Goal: Information Seeking & Learning: Learn about a topic

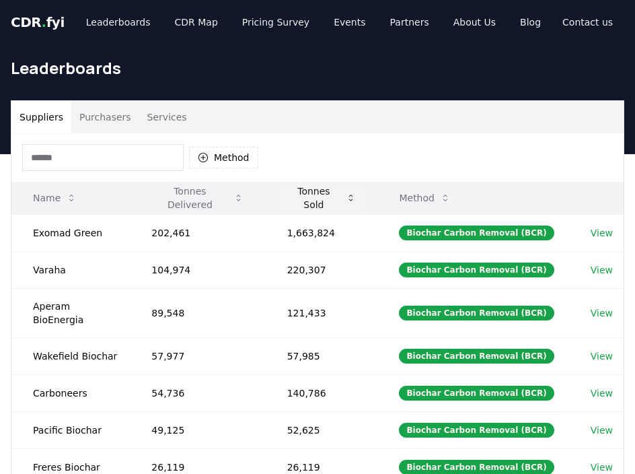
scroll to position [3, 0]
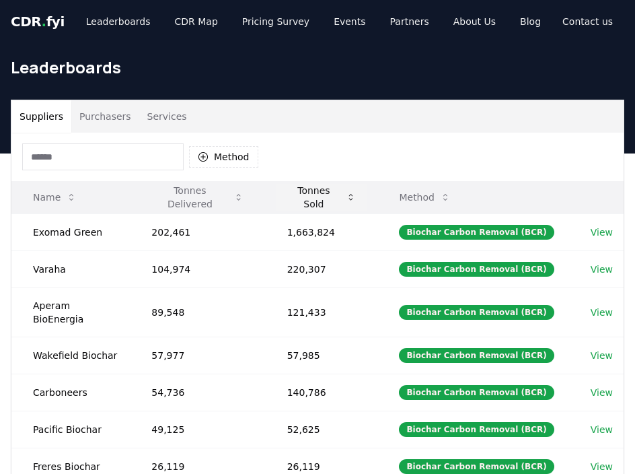
click at [353, 201] on icon at bounding box center [351, 197] width 10 height 11
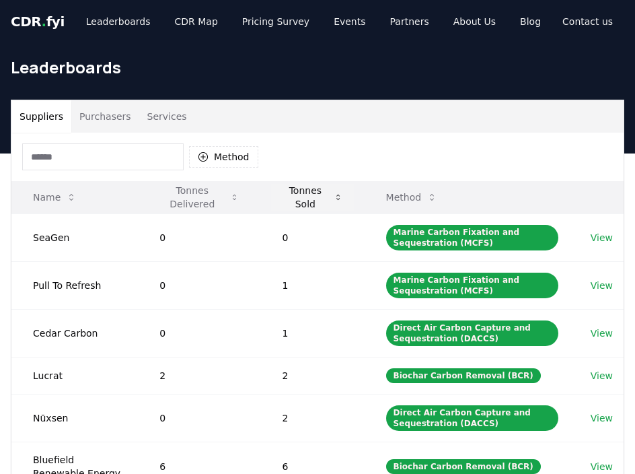
click at [353, 200] on button "Tonnes Sold" at bounding box center [312, 197] width 82 height 27
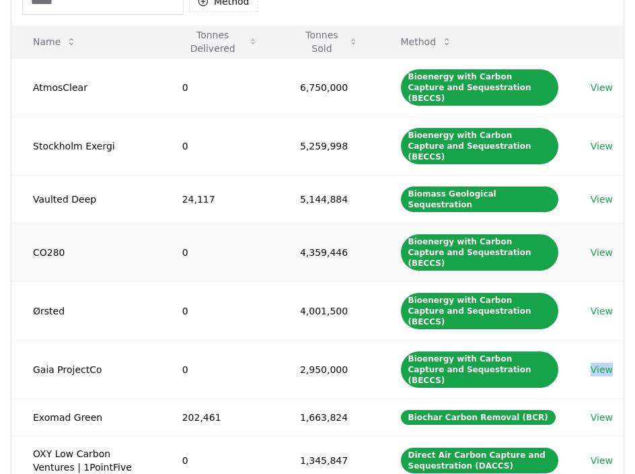
scroll to position [0, 0]
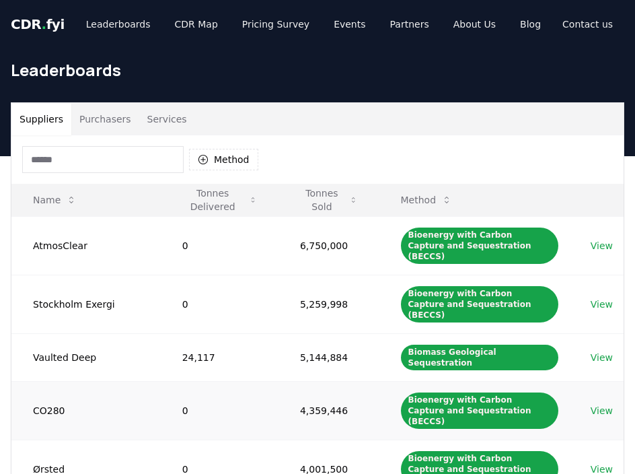
click at [300, 381] on td "4,359,446" at bounding box center [329, 410] width 101 height 59
click at [112, 116] on button "Purchasers" at bounding box center [105, 119] width 68 height 32
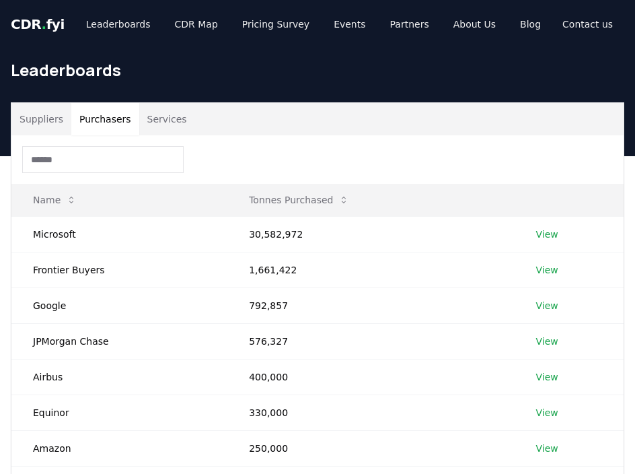
click at [34, 110] on button "Suppliers" at bounding box center [41, 119] width 60 height 32
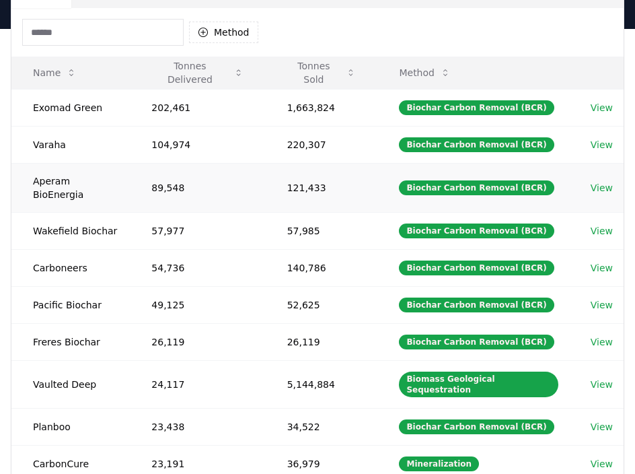
scroll to position [126, 0]
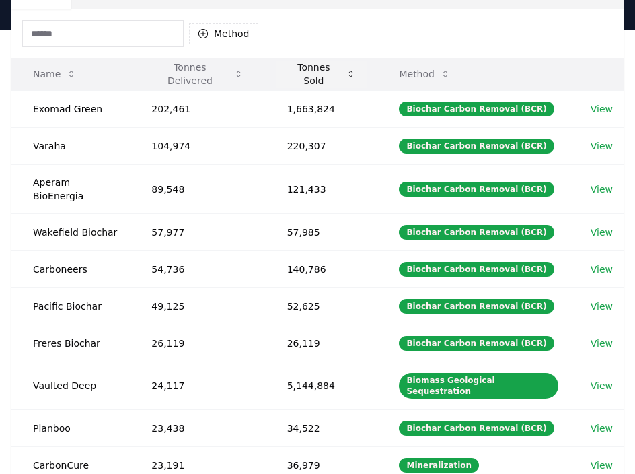
click at [330, 75] on button "Tonnes Sold" at bounding box center [322, 74] width 91 height 27
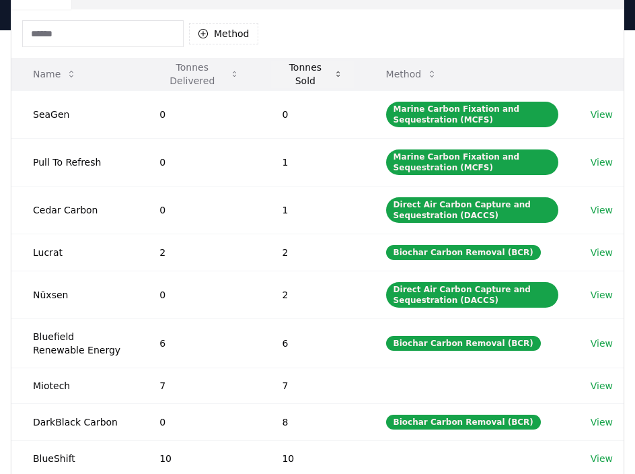
click at [330, 75] on button "Tonnes Sold" at bounding box center [312, 74] width 82 height 27
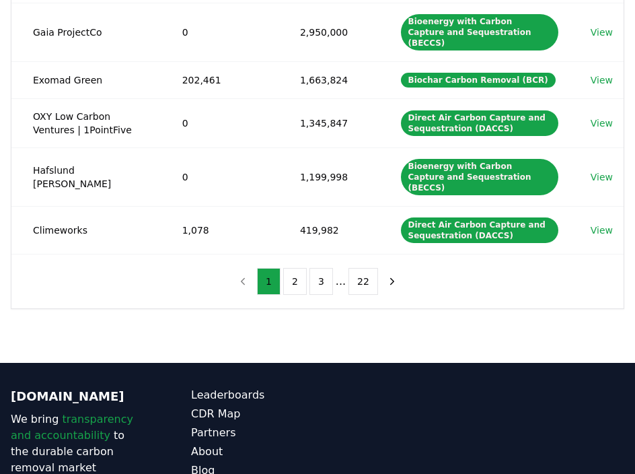
click at [286, 268] on button "2" at bounding box center [295, 281] width 24 height 27
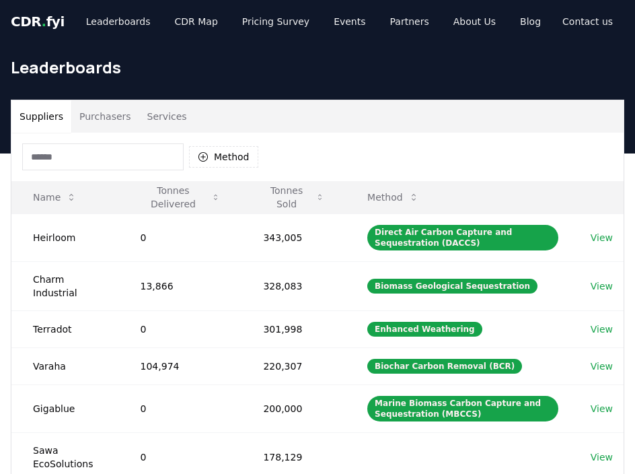
scroll to position [244, 0]
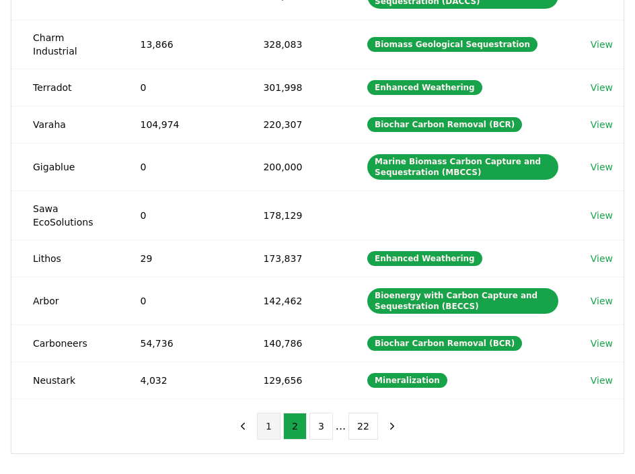
click at [269, 425] on button "1" at bounding box center [269, 426] width 24 height 27
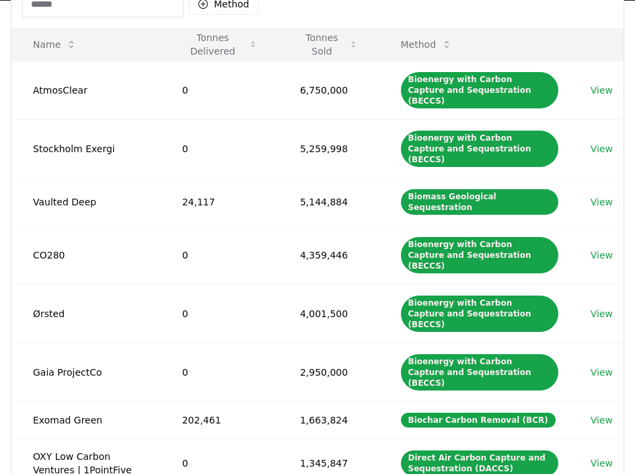
scroll to position [0, 0]
